Goal: Navigation & Orientation: Find specific page/section

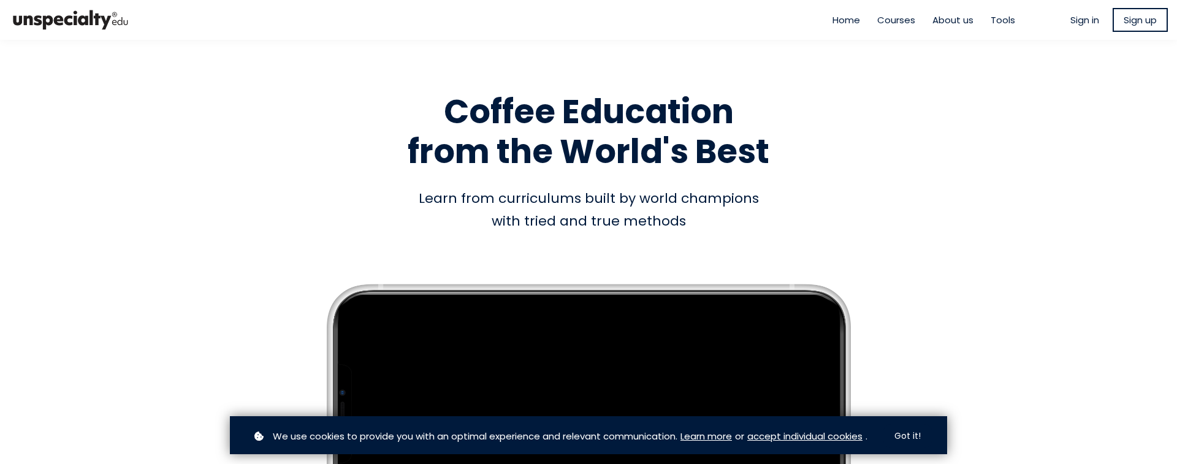
click at [891, 21] on span "Courses" at bounding box center [896, 20] width 38 height 14
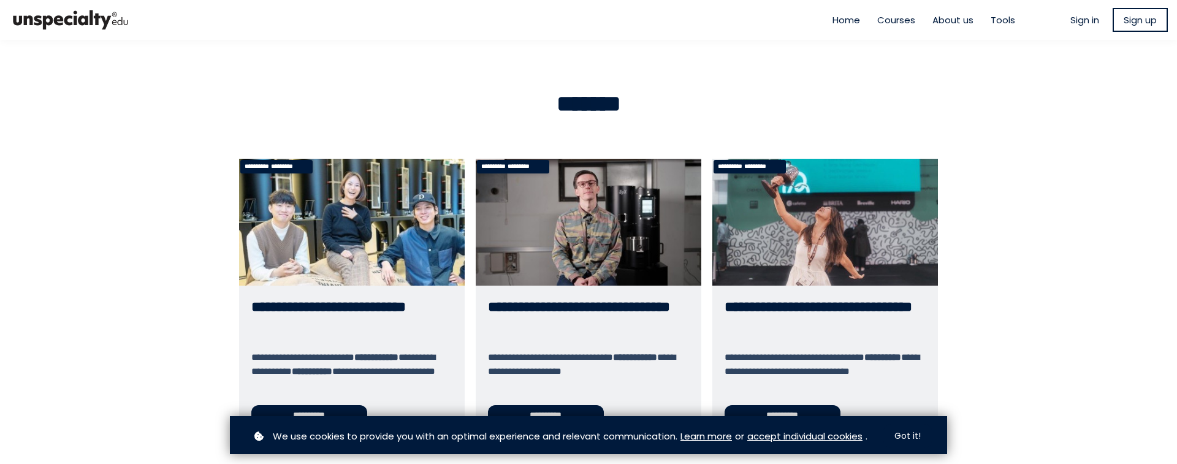
click at [833, 15] on span "Home" at bounding box center [847, 20] width 28 height 14
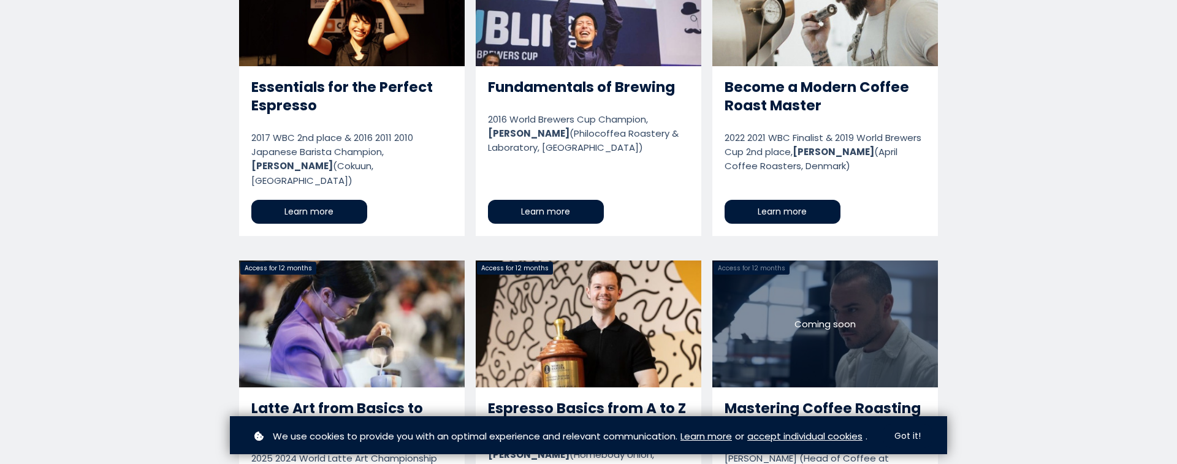
scroll to position [1099, 0]
